Goal: Complete application form

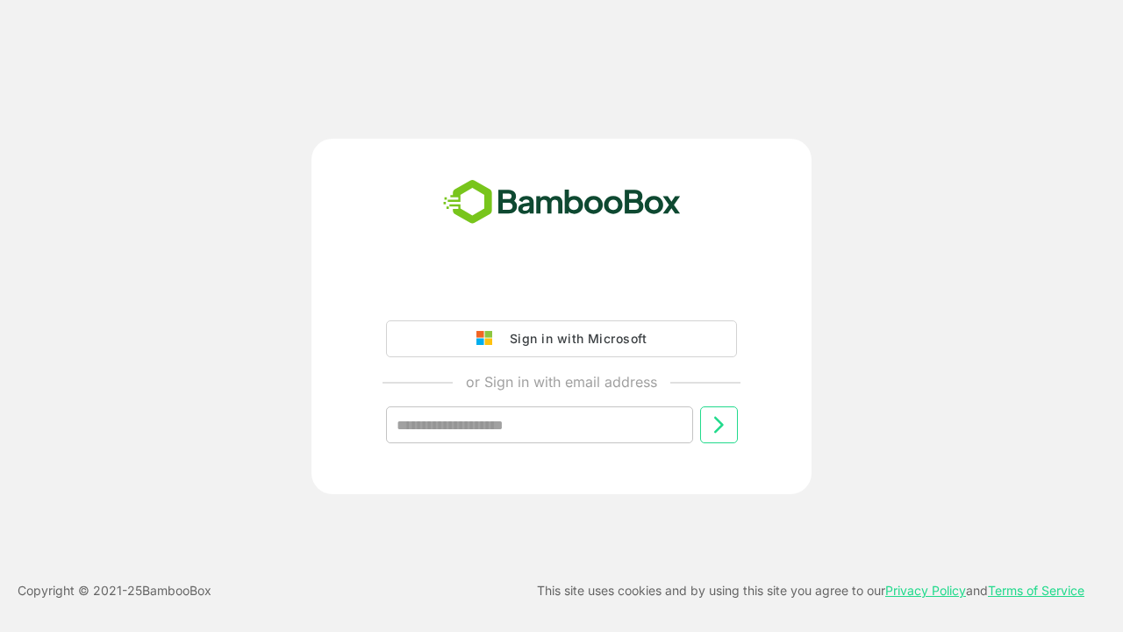
type input "**********"
click at [719, 425] on icon at bounding box center [718, 424] width 21 height 21
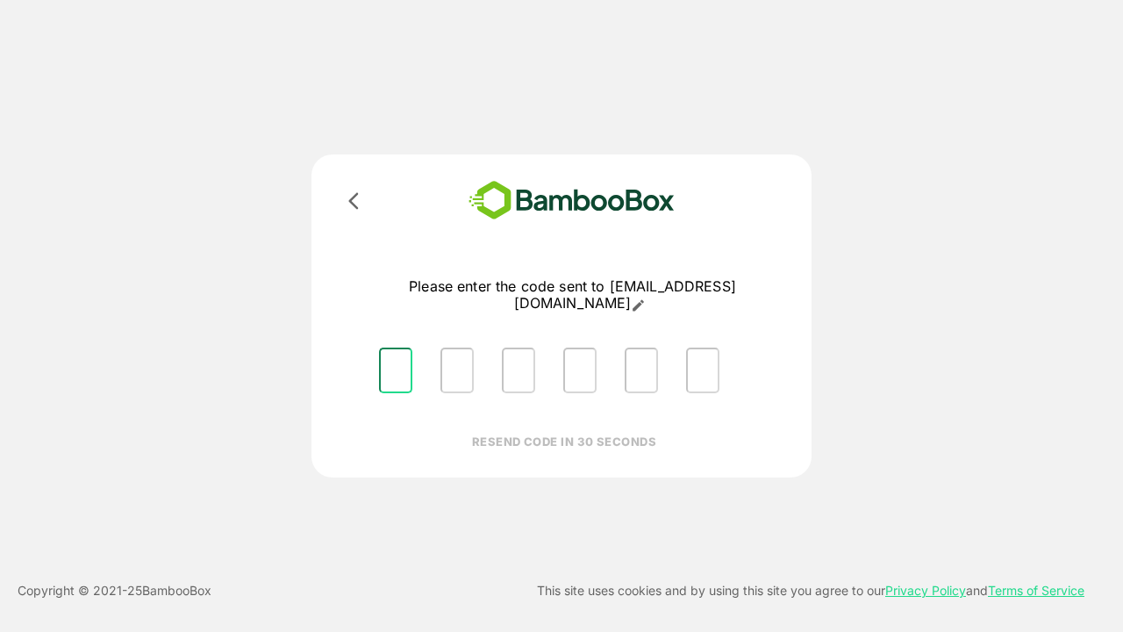
type input "*"
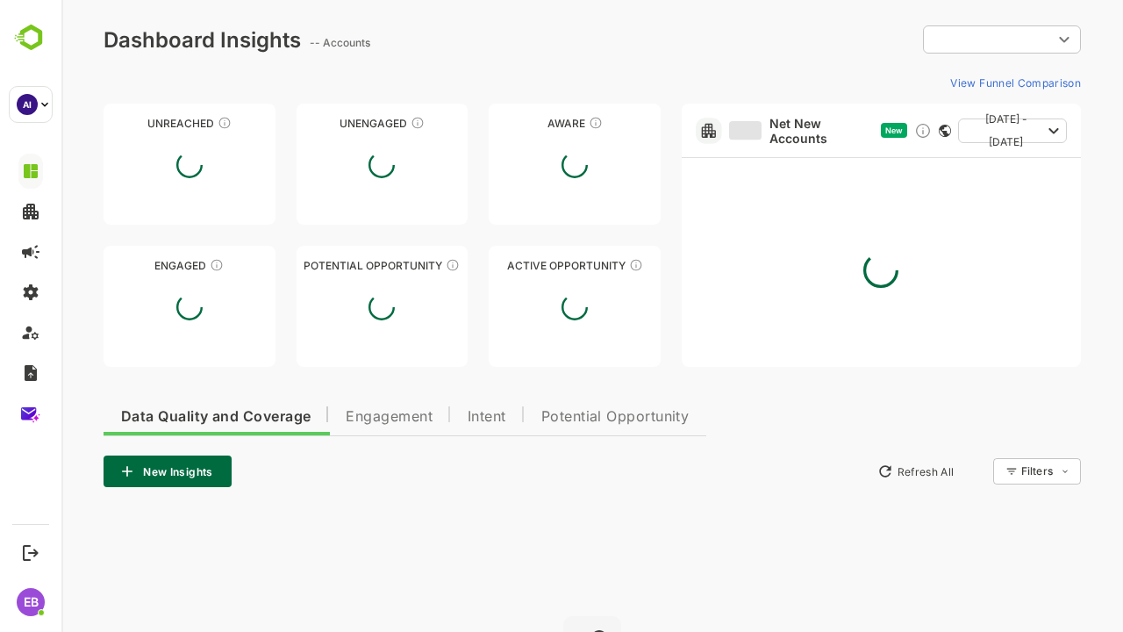
type input "**********"
